Goal: Information Seeking & Learning: Learn about a topic

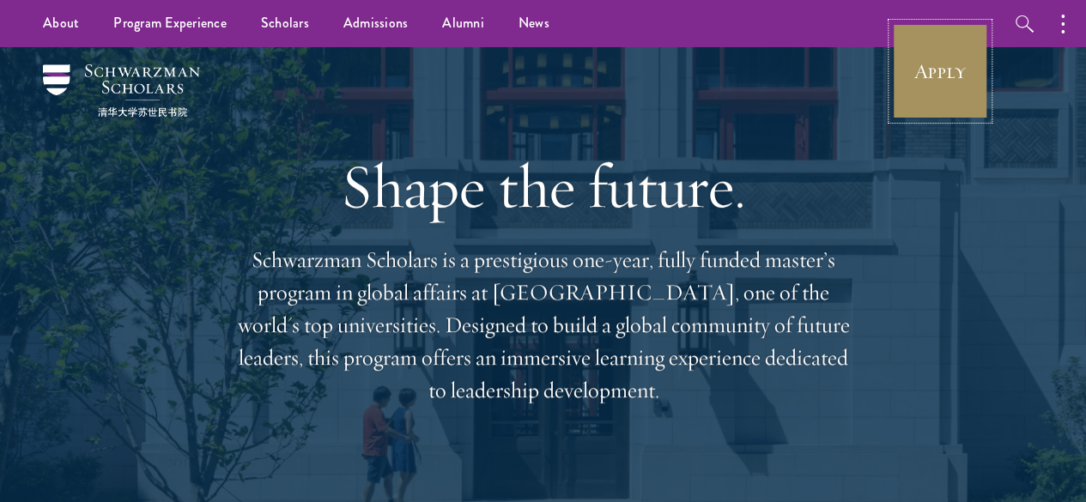
click at [912, 68] on link "Apply" at bounding box center [940, 71] width 96 height 96
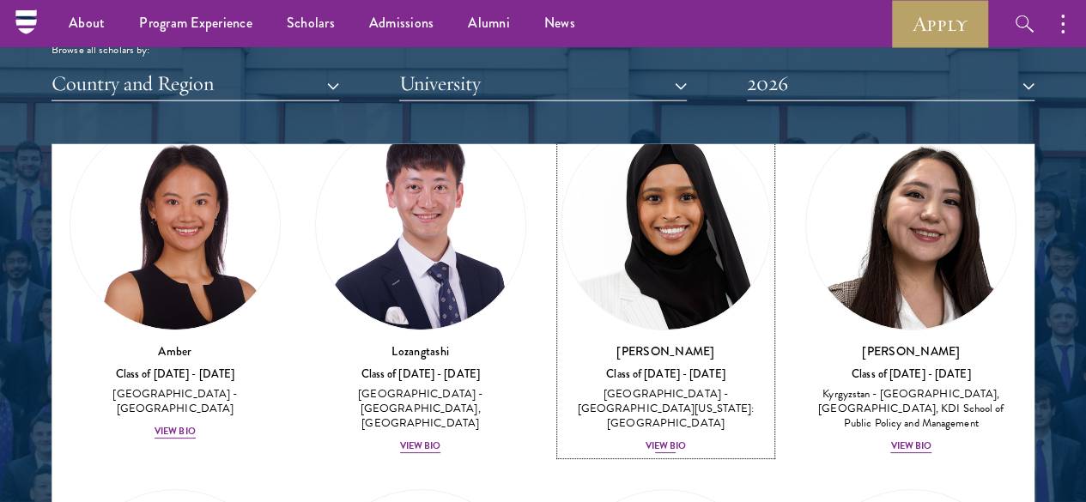
click at [645, 439] on div "View Bio" at bounding box center [665, 446] width 41 height 14
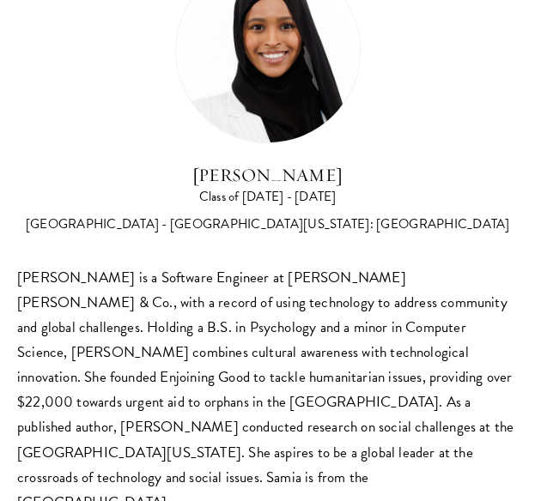
scroll to position [82, 0]
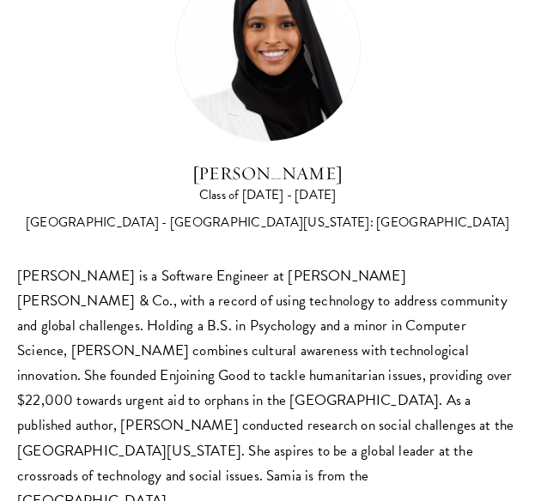
scroll to position [2094, 0]
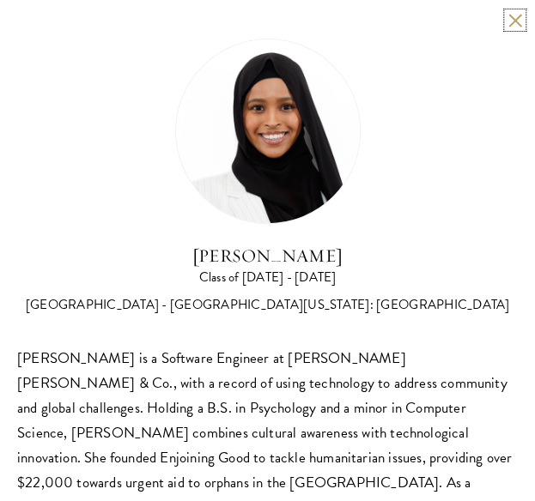
click at [507, 17] on button at bounding box center [514, 20] width 15 height 15
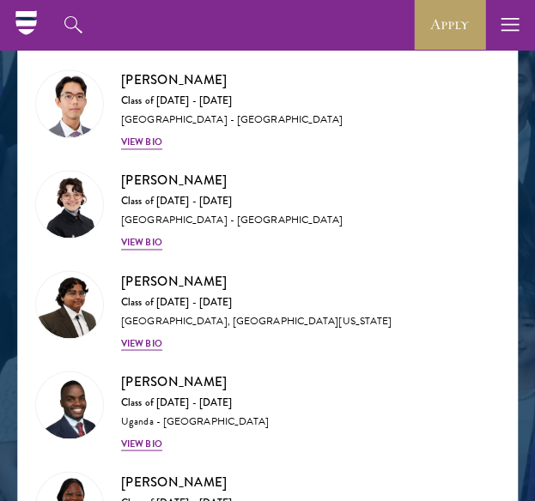
scroll to position [570, 0]
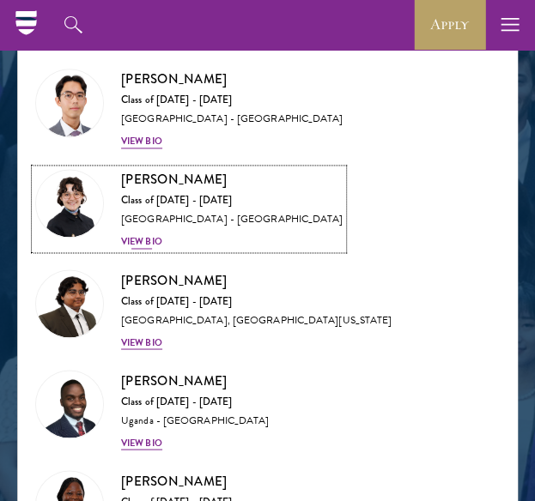
click at [154, 235] on div "View Bio" at bounding box center [141, 242] width 41 height 14
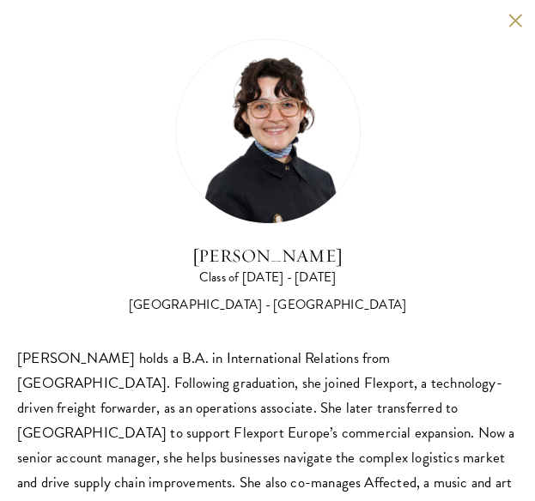
click at [507, 22] on button at bounding box center [514, 20] width 15 height 15
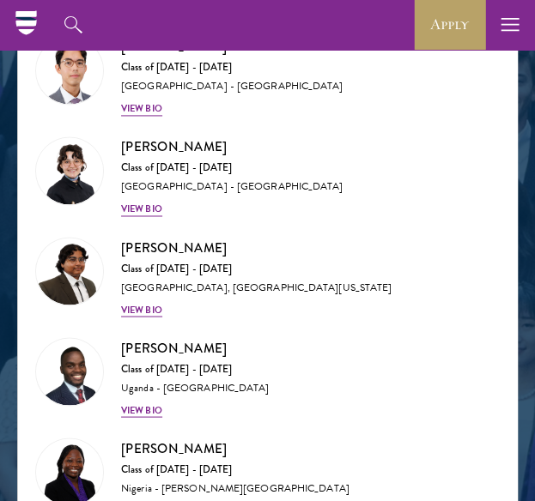
scroll to position [633, 0]
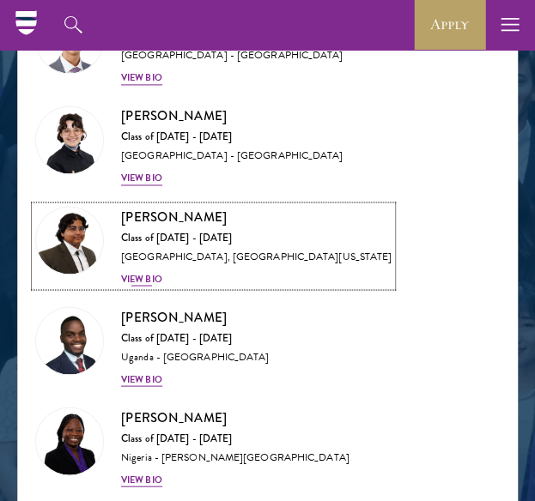
click at [147, 272] on div "View Bio" at bounding box center [141, 279] width 41 height 14
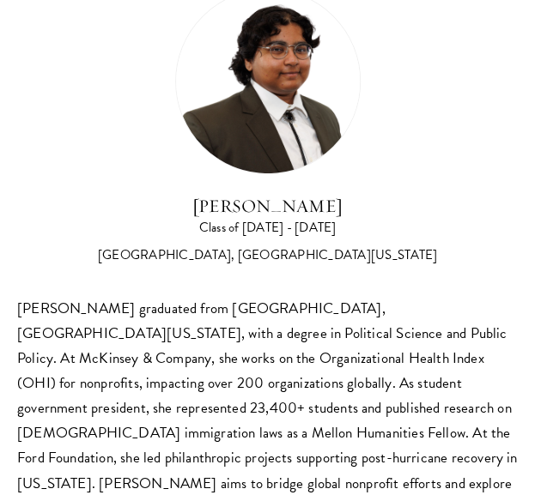
scroll to position [132, 0]
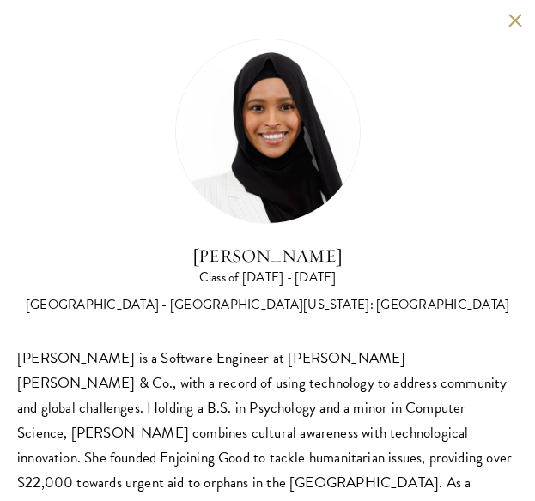
scroll to position [2074, 0]
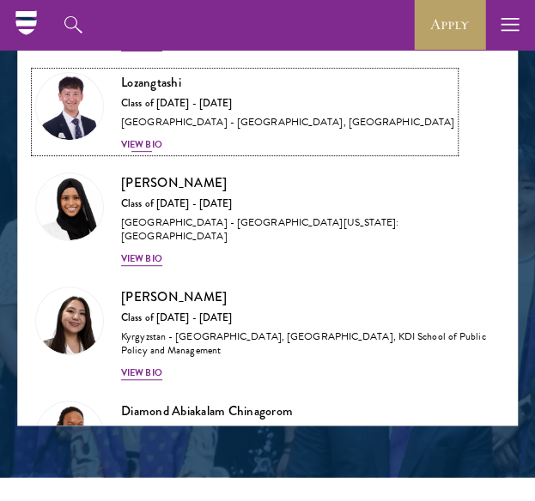
click at [160, 148] on div "View Bio" at bounding box center [141, 145] width 41 height 14
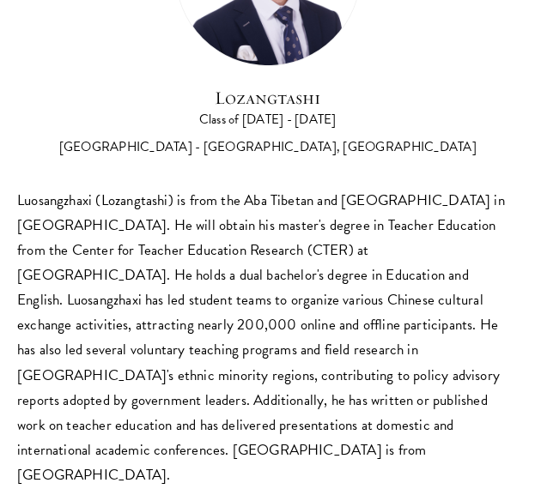
scroll to position [2226, 0]
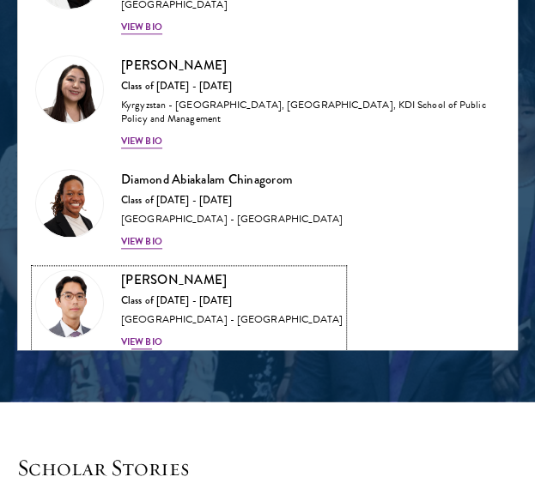
click at [157, 336] on div "View Bio" at bounding box center [141, 343] width 41 height 14
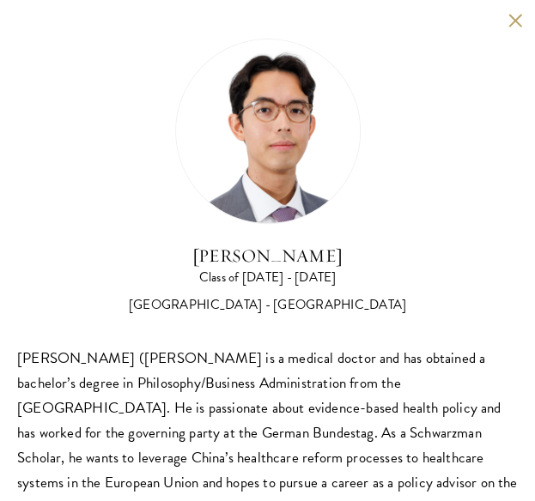
click at [507, 21] on button at bounding box center [514, 20] width 15 height 15
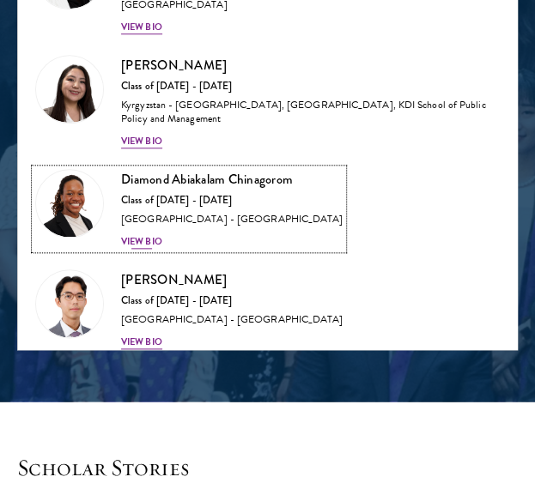
click at [148, 235] on div "View Bio" at bounding box center [141, 242] width 41 height 14
